Goal: Transaction & Acquisition: Subscribe to service/newsletter

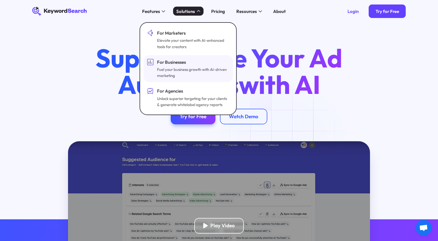
click at [196, 74] on div "Fuel your business growth with AI-driven marketing" at bounding box center [192, 72] width 71 height 12
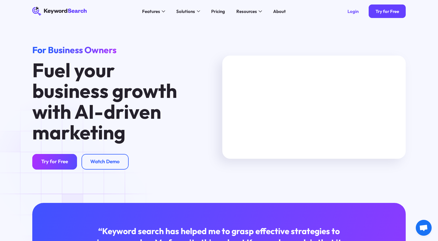
click at [56, 165] on link "Try for Free" at bounding box center [54, 162] width 45 height 16
